Goal: Task Accomplishment & Management: Manage account settings

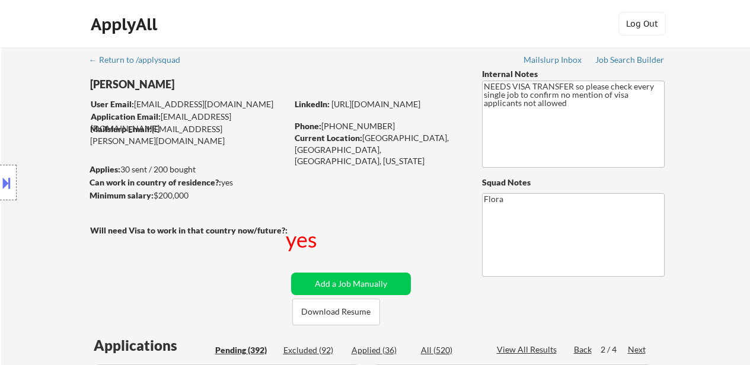
select select ""pending""
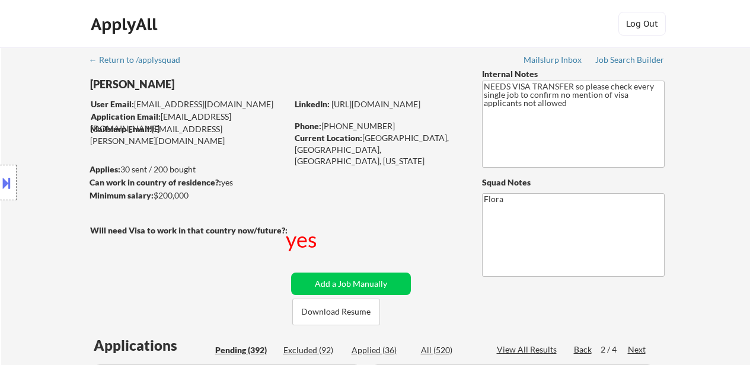
select select ""pending""
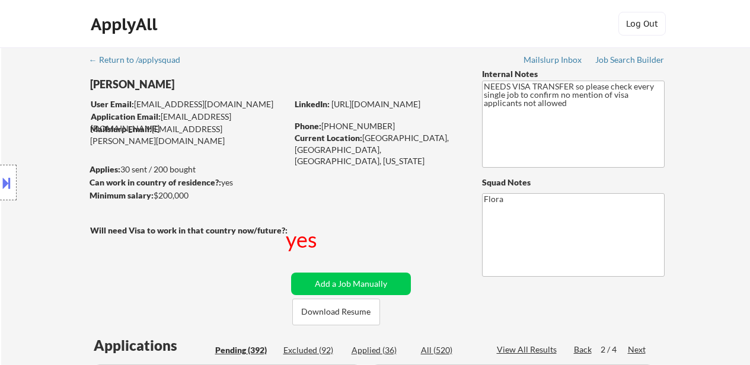
select select ""pending""
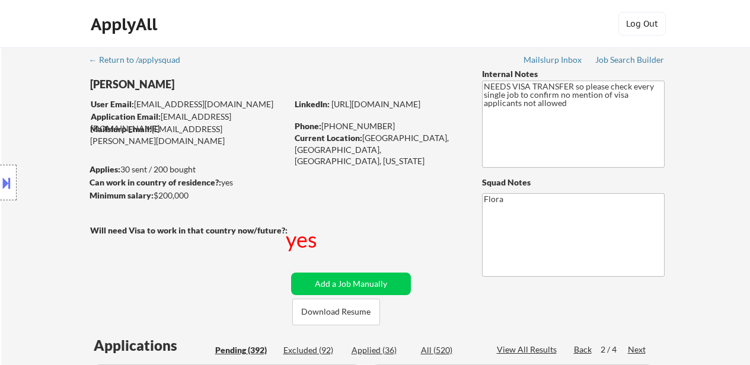
select select ""pending""
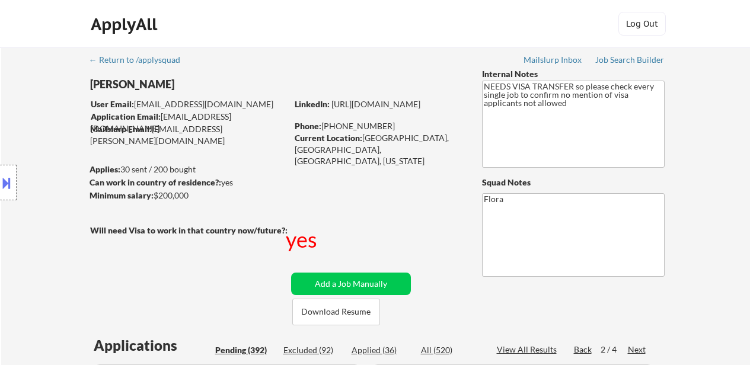
select select ""pending""
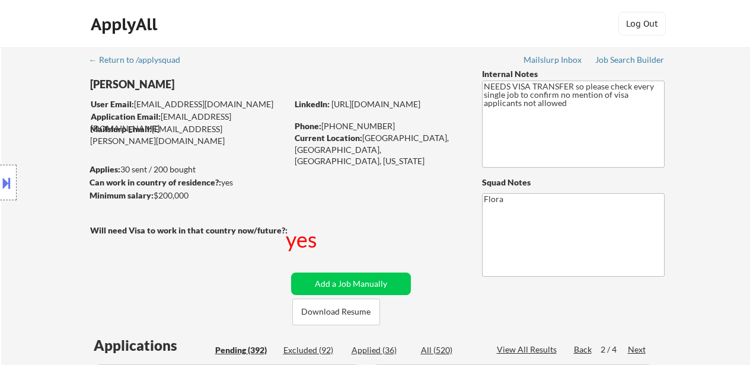
select select ""pending""
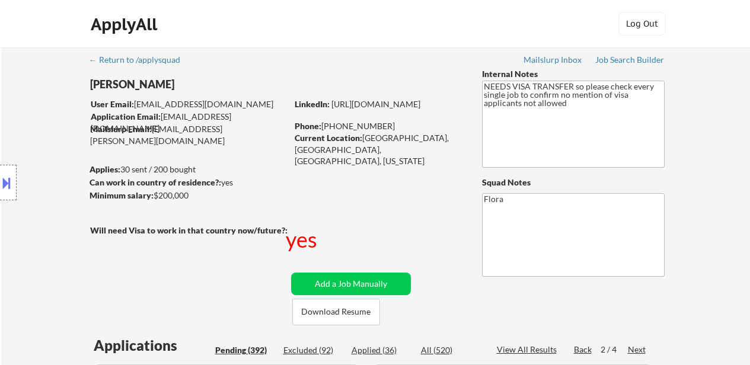
select select ""pending""
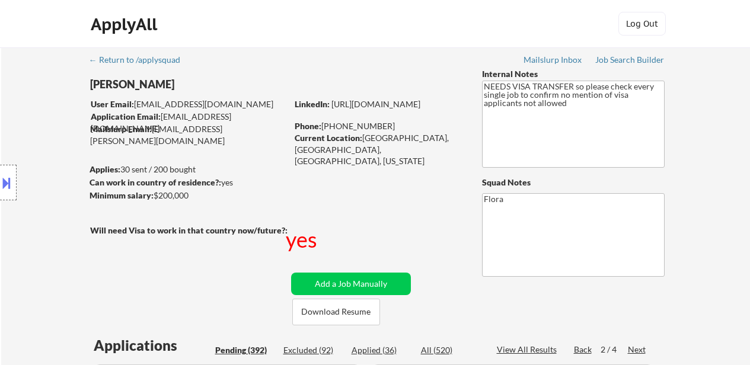
select select ""pending""
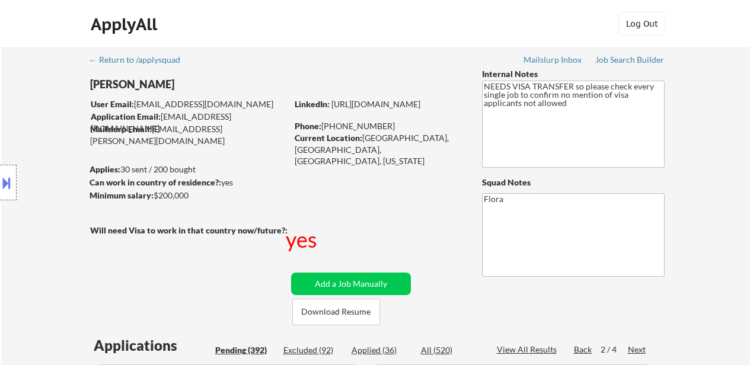
select select ""pending""
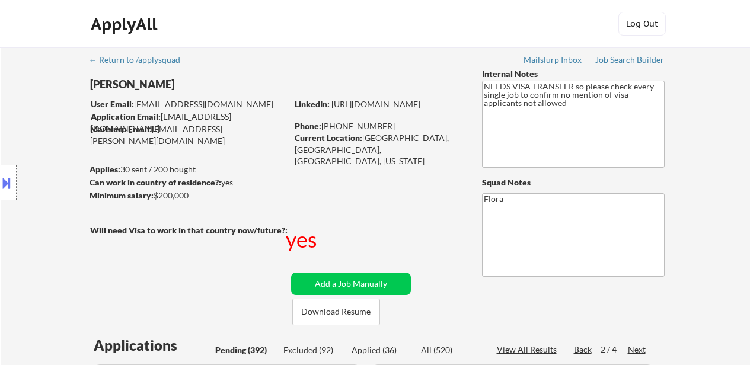
select select ""pending""
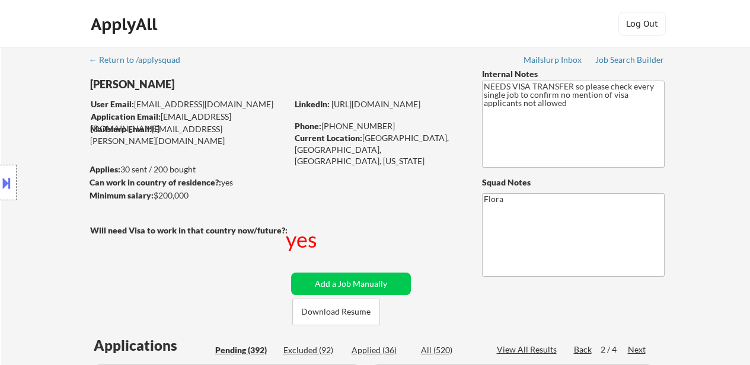
select select ""pending""
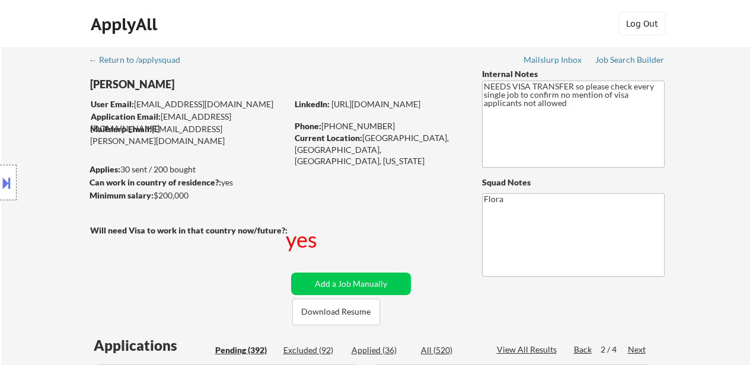
select select ""pending""
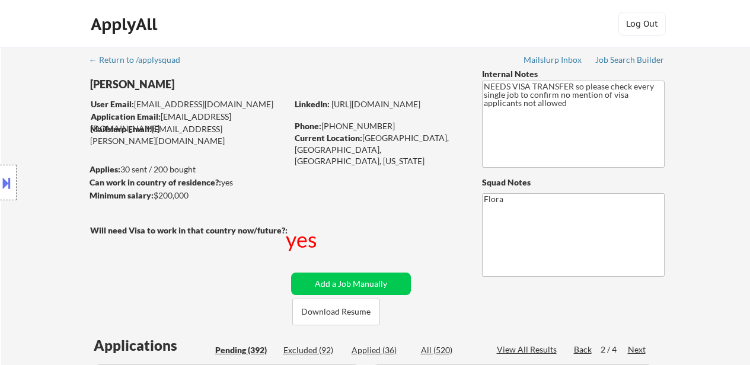
select select ""pending""
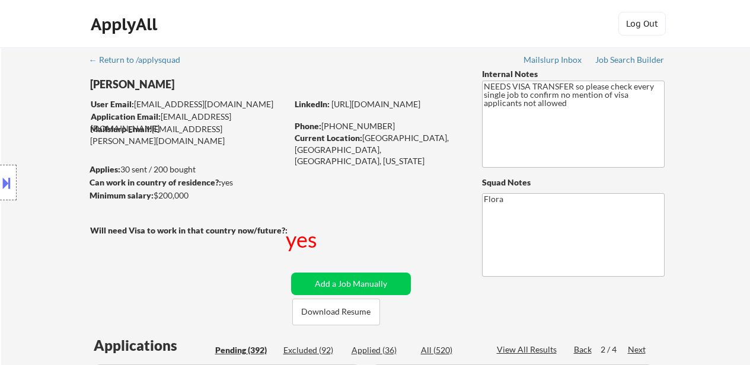
select select ""pending""
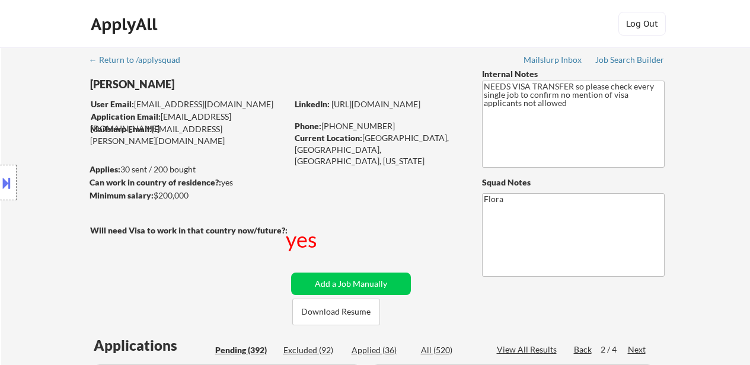
select select ""pending""
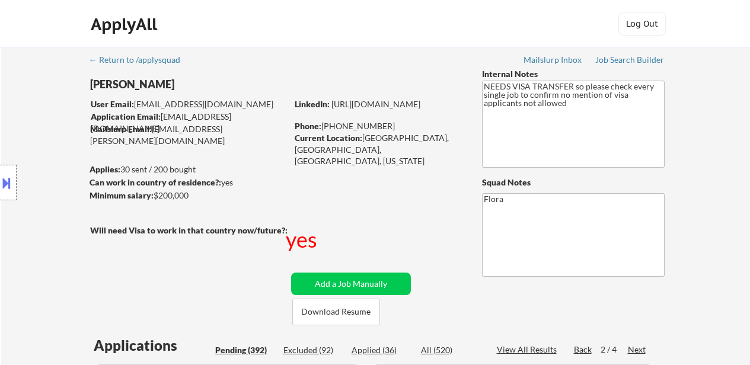
select select ""pending""
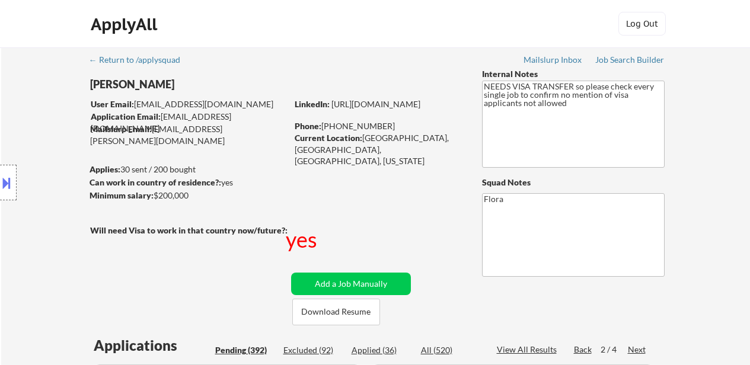
select select ""pending""
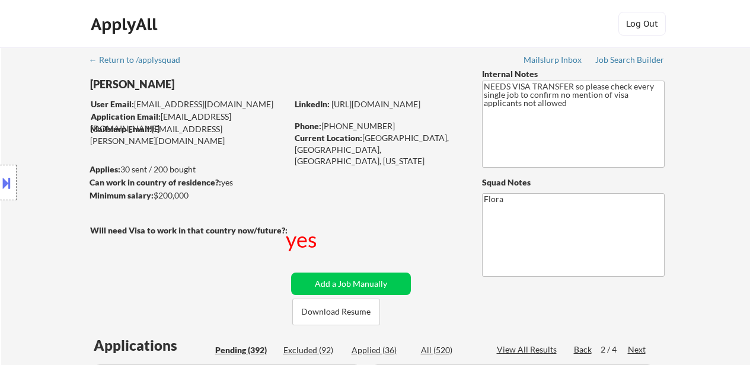
select select ""pending""
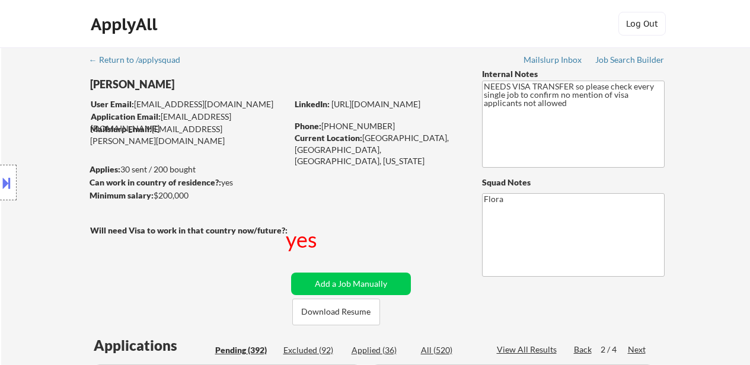
select select ""pending""
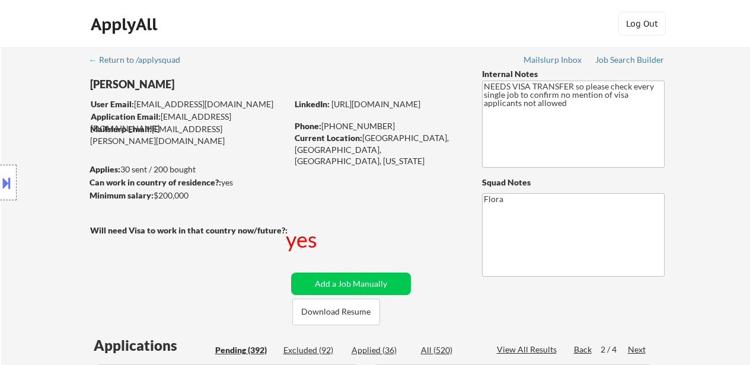
select select ""pending""
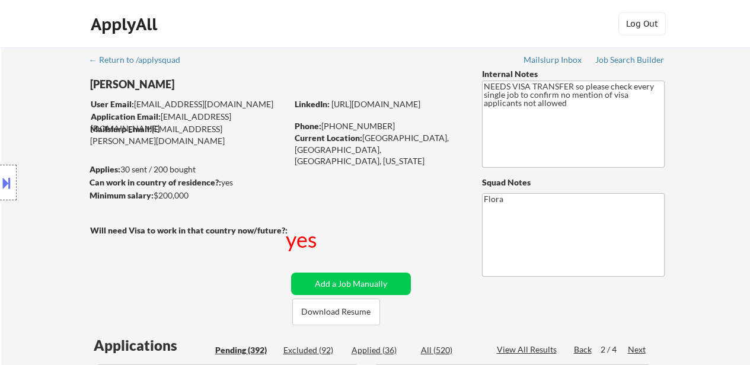
scroll to position [835, 0]
